Goal: Task Accomplishment & Management: Use online tool/utility

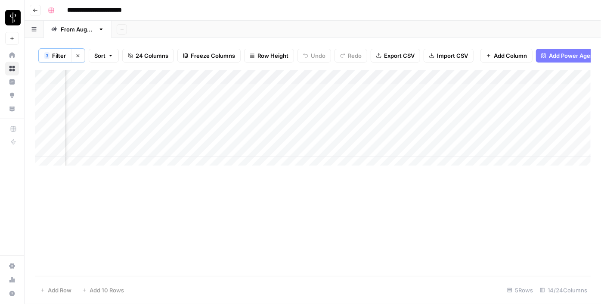
scroll to position [0, 606]
click at [162, 94] on div "Add Column" at bounding box center [313, 121] width 556 height 102
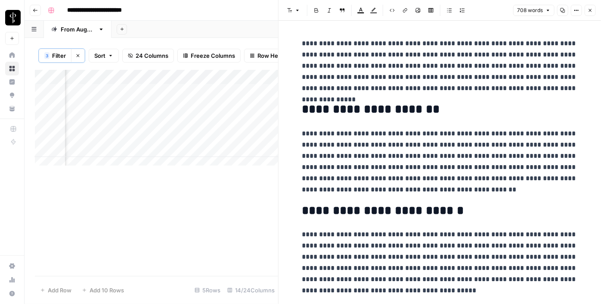
click at [108, 98] on div "Add Column" at bounding box center [156, 121] width 243 height 102
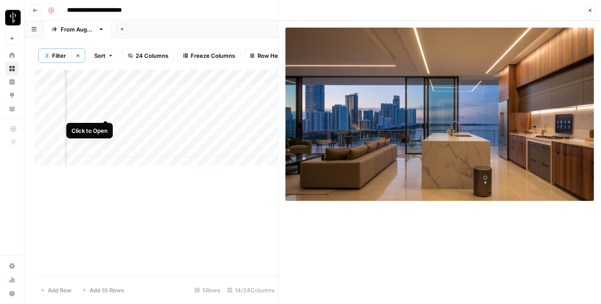
click at [109, 110] on div "Add Column" at bounding box center [156, 121] width 243 height 102
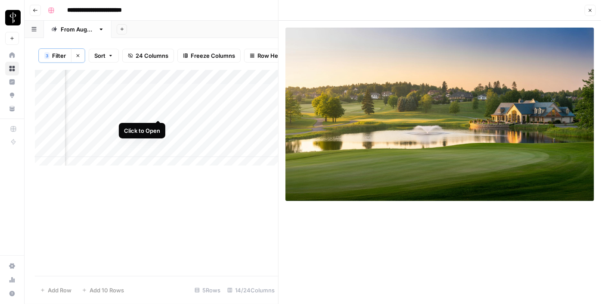
click at [159, 112] on div "Add Column" at bounding box center [156, 121] width 243 height 102
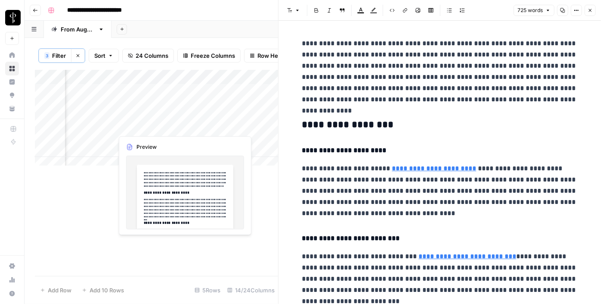
click at [159, 124] on div "Add Column" at bounding box center [156, 121] width 243 height 102
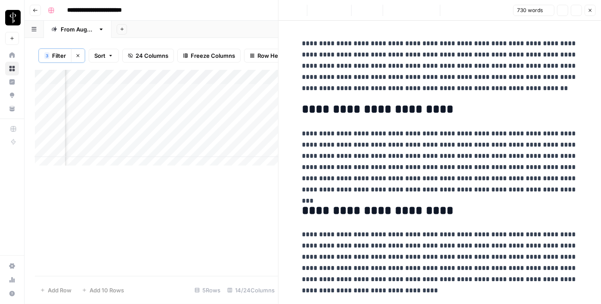
click at [103, 125] on div "Add Column" at bounding box center [156, 121] width 243 height 102
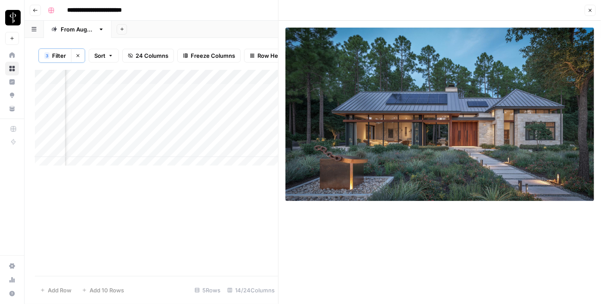
click at [106, 138] on div "Add Column" at bounding box center [156, 121] width 243 height 102
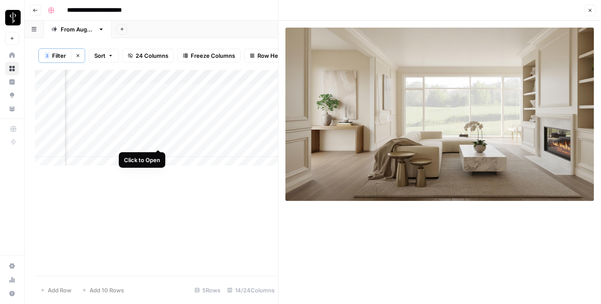
click at [156, 140] on div "Add Column" at bounding box center [156, 121] width 243 height 102
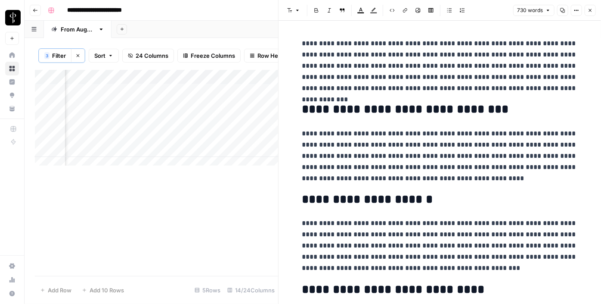
click at [196, 143] on div "Add Column" at bounding box center [156, 121] width 243 height 102
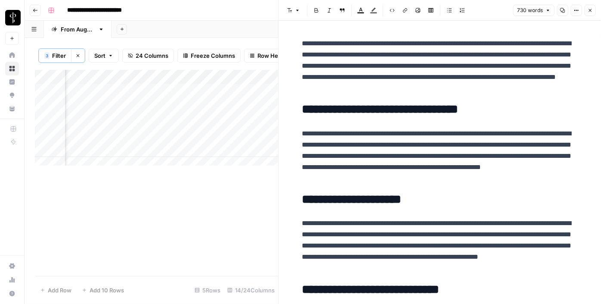
click at [157, 153] on div "Add Column" at bounding box center [156, 121] width 243 height 102
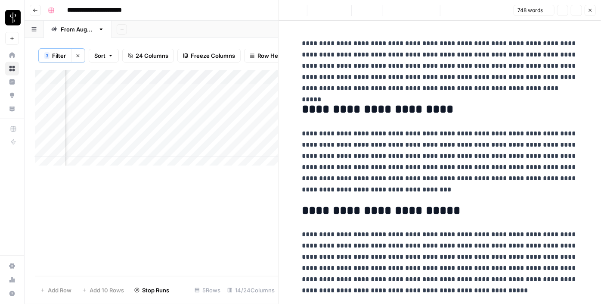
click at [106, 156] on div "Add Column" at bounding box center [156, 121] width 243 height 102
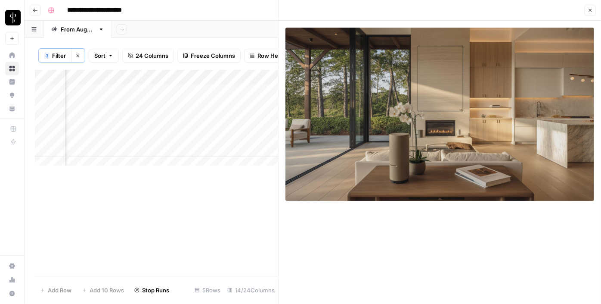
click at [184, 154] on div "Add Column" at bounding box center [156, 121] width 243 height 102
click at [593, 10] on button "Close" at bounding box center [590, 10] width 11 height 11
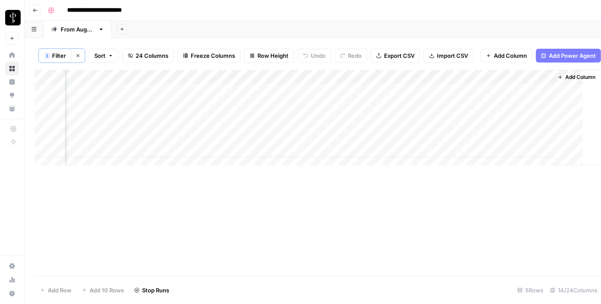
scroll to position [0, 731]
click at [366, 109] on div "Add Column" at bounding box center [313, 121] width 556 height 102
click at [364, 112] on div "Add Column" at bounding box center [313, 121] width 556 height 102
click at [363, 124] on div "Add Column" at bounding box center [313, 121] width 556 height 102
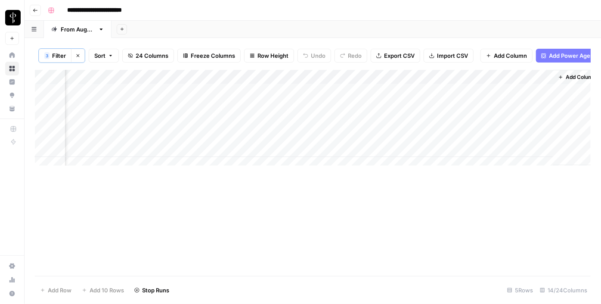
click at [396, 96] on div "Add Column" at bounding box center [313, 121] width 556 height 102
click at [393, 103] on div "Add Column" at bounding box center [313, 121] width 556 height 102
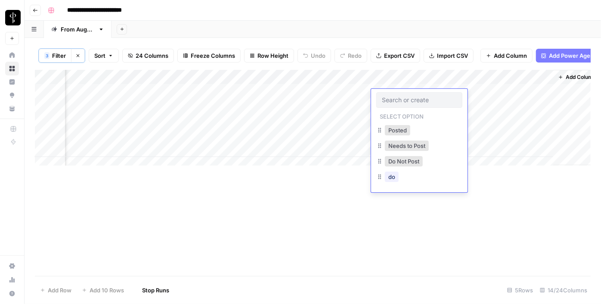
click at [393, 103] on input "text" at bounding box center [419, 100] width 75 height 8
click at [390, 129] on button "Posted" at bounding box center [397, 130] width 25 height 10
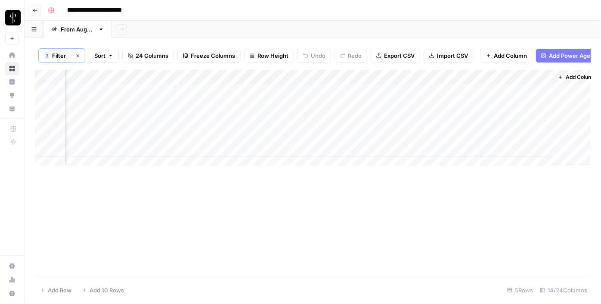
drag, startPoint x: 451, startPoint y: 101, endPoint x: 434, endPoint y: 154, distance: 55.1
click at [434, 154] on div "Add Column" at bounding box center [313, 121] width 556 height 102
click at [282, 220] on div "Add Column" at bounding box center [313, 173] width 556 height 206
